Goal: Check status: Check status

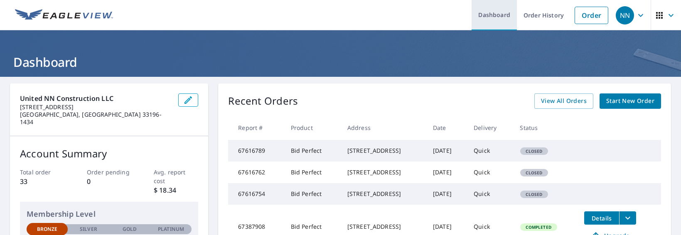
click at [496, 13] on link "Dashboard" at bounding box center [494, 15] width 45 height 30
click at [492, 13] on link "Dashboard" at bounding box center [494, 15] width 45 height 30
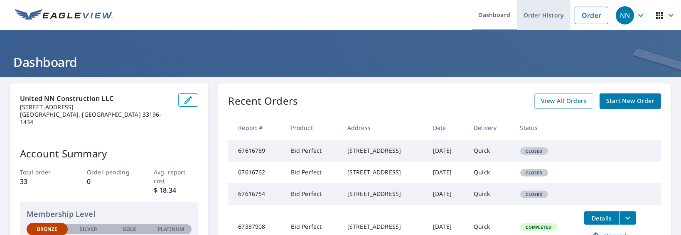
click at [534, 14] on link "Order History" at bounding box center [544, 15] width 54 height 30
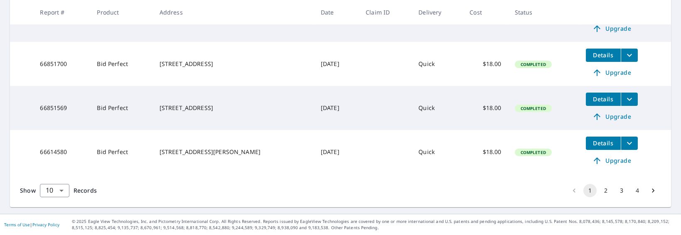
scroll to position [408, 0]
click at [197, 149] on div "[STREET_ADDRESS][PERSON_NAME]" at bounding box center [234, 152] width 148 height 8
click at [595, 141] on span "Details" at bounding box center [603, 143] width 25 height 8
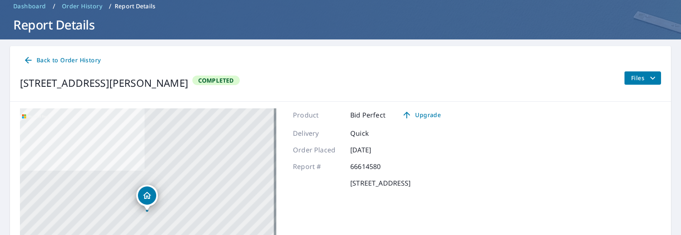
scroll to position [37, 0]
click at [648, 76] on icon "filesDropdownBtn-66614580" at bounding box center [653, 78] width 10 height 10
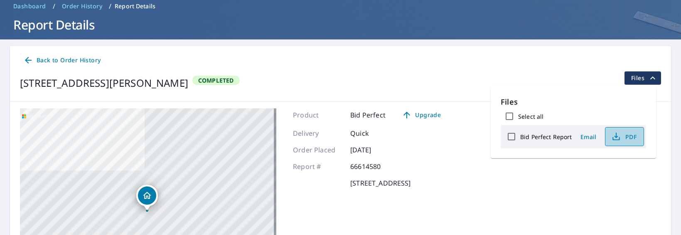
click at [627, 134] on span "PDF" at bounding box center [623, 137] width 27 height 10
